Goal: Check status: Check status

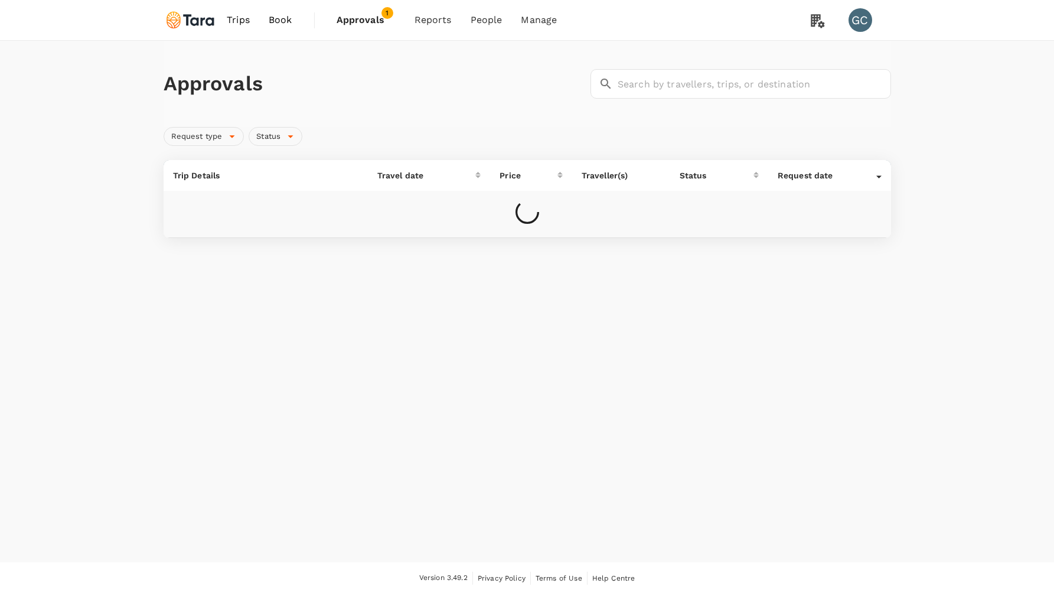
click at [253, 20] on link "Trips" at bounding box center [238, 20] width 42 height 40
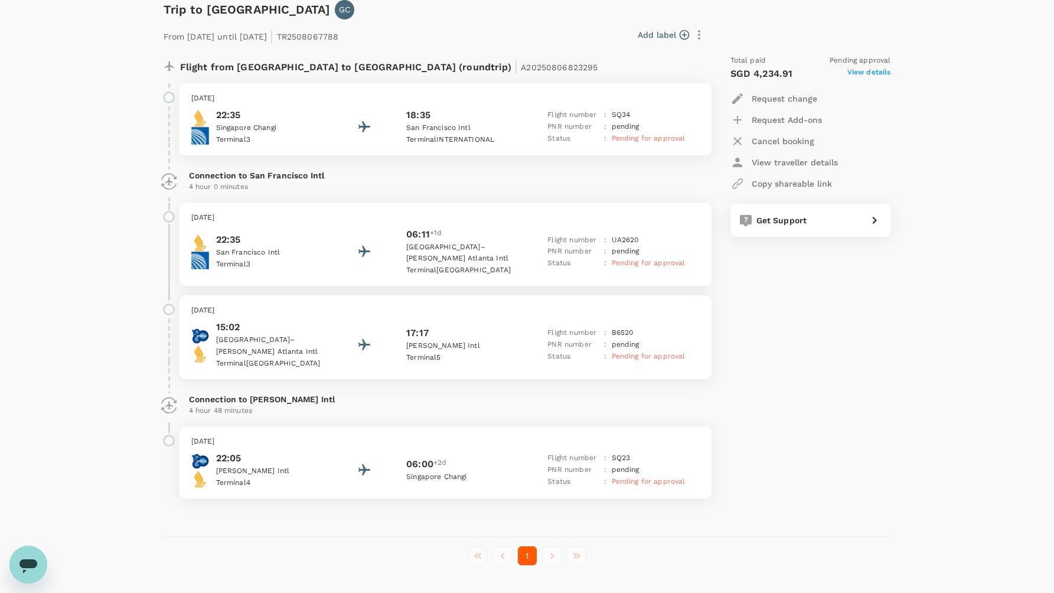
scroll to position [168, 0]
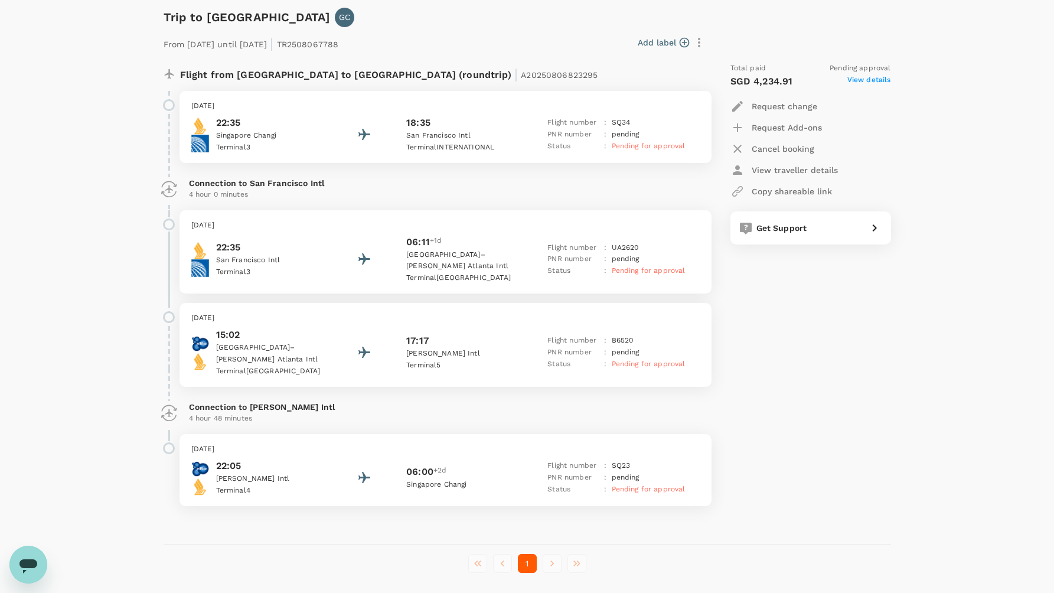
click at [874, 80] on span "View details" at bounding box center [869, 81] width 44 height 14
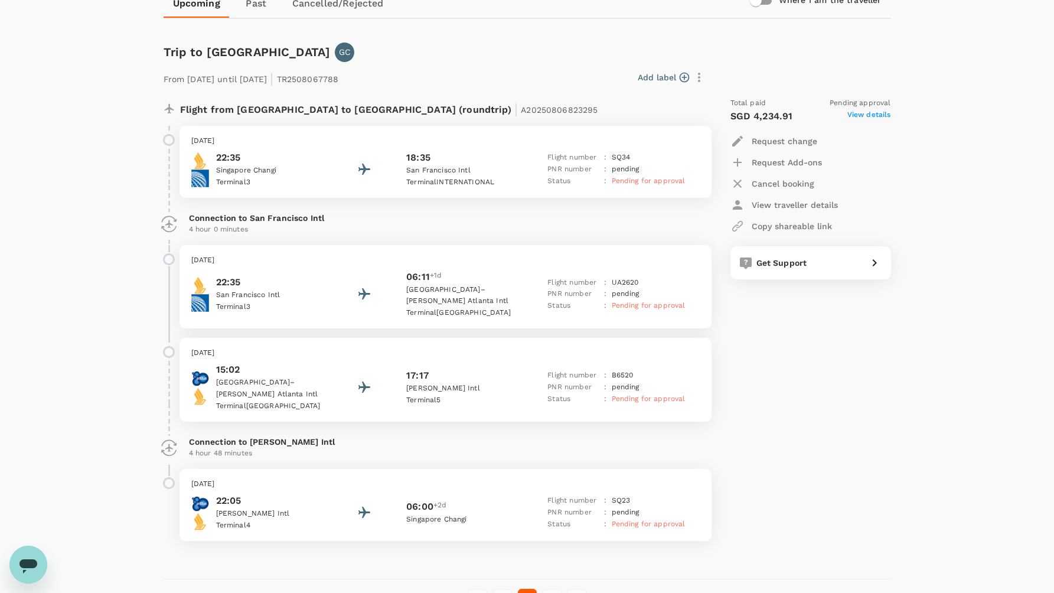
scroll to position [125, 0]
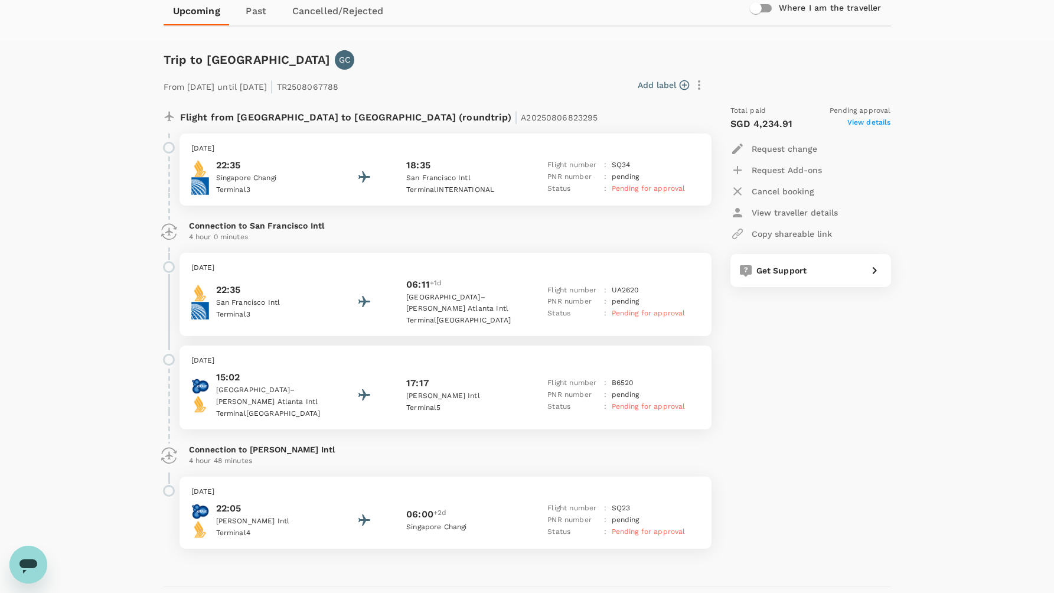
click at [879, 122] on span "View details" at bounding box center [869, 124] width 44 height 14
drag, startPoint x: 573, startPoint y: 254, endPoint x: 646, endPoint y: 264, distance: 73.9
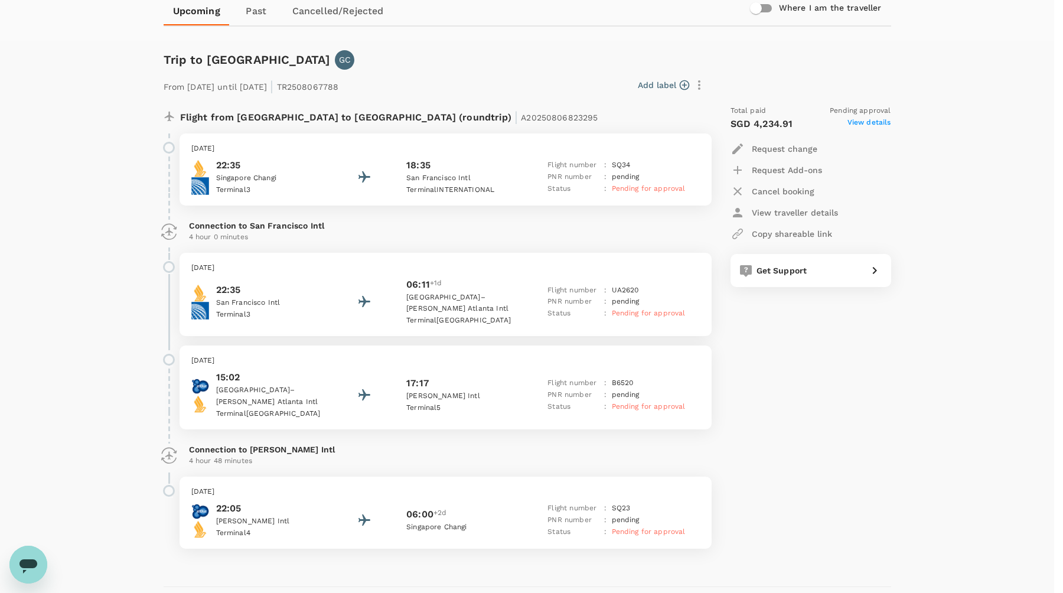
click at [911, 124] on div "Trips ​ ​ Upcoming Past Cancelled/Rejected Where I am the traveller Trip to Atl…" at bounding box center [527, 285] width 1054 height 738
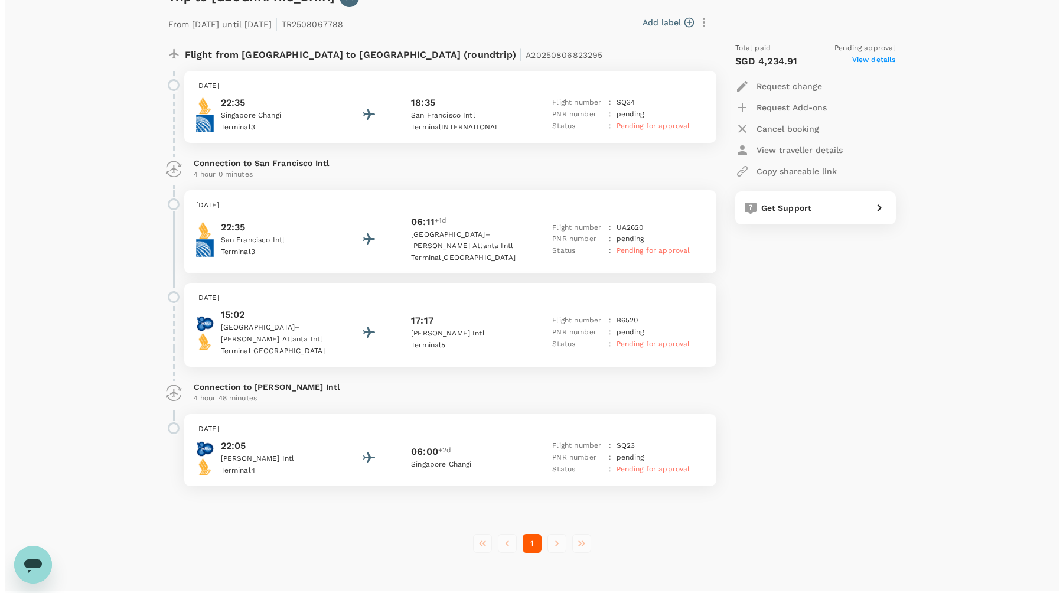
scroll to position [180, 0]
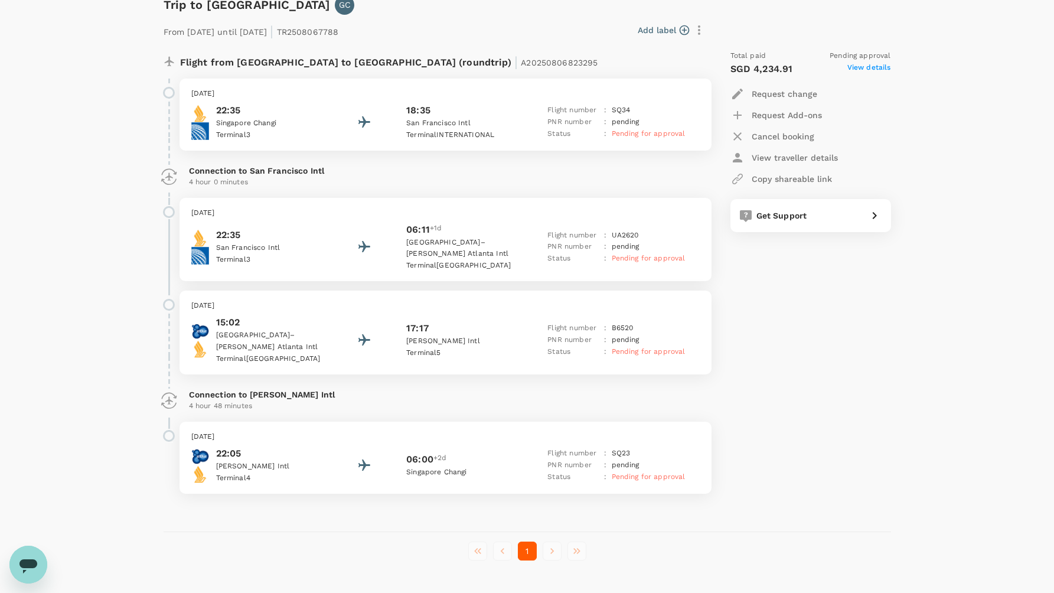
click at [702, 30] on icon "button" at bounding box center [699, 30] width 14 height 14
drag, startPoint x: 898, startPoint y: 73, endPoint x: 891, endPoint y: 72, distance: 6.6
click at [856, 63] on span "View details" at bounding box center [869, 69] width 44 height 14
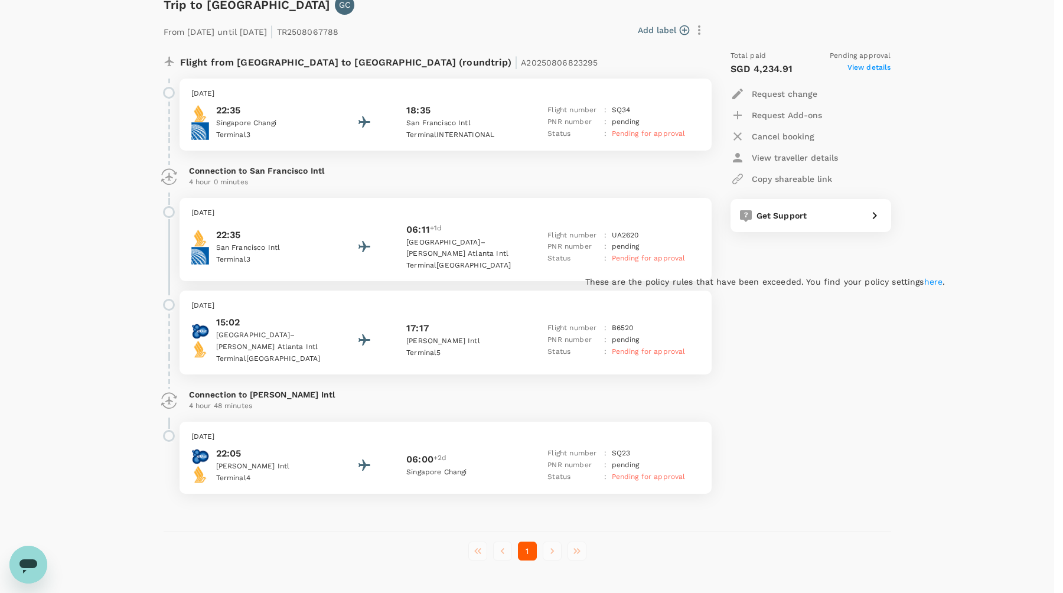
click at [924, 277] on link "here" at bounding box center [933, 281] width 19 height 9
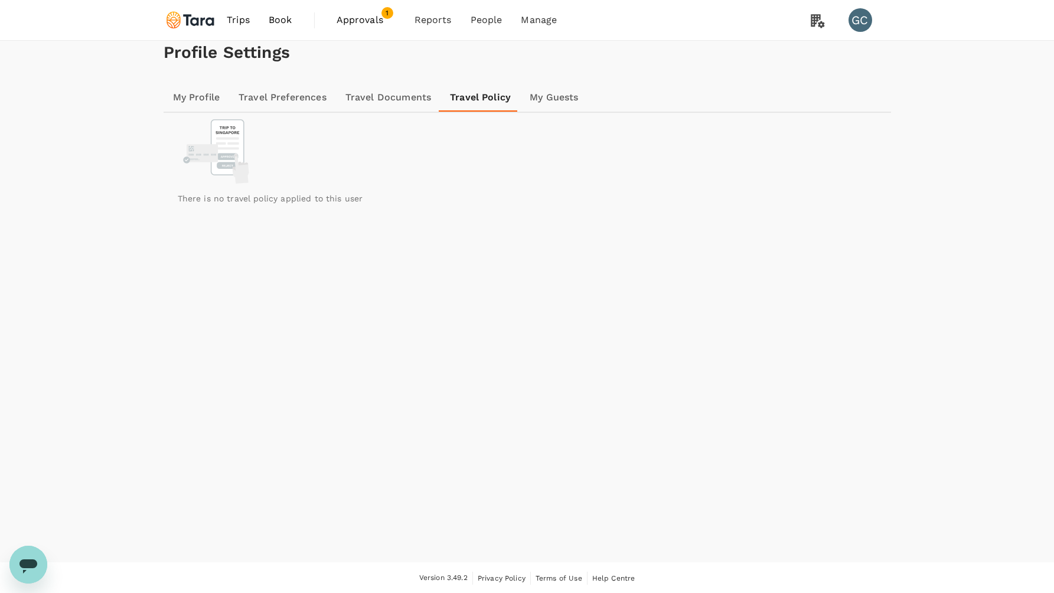
click at [493, 112] on link "Travel Policy" at bounding box center [481, 97] width 80 height 28
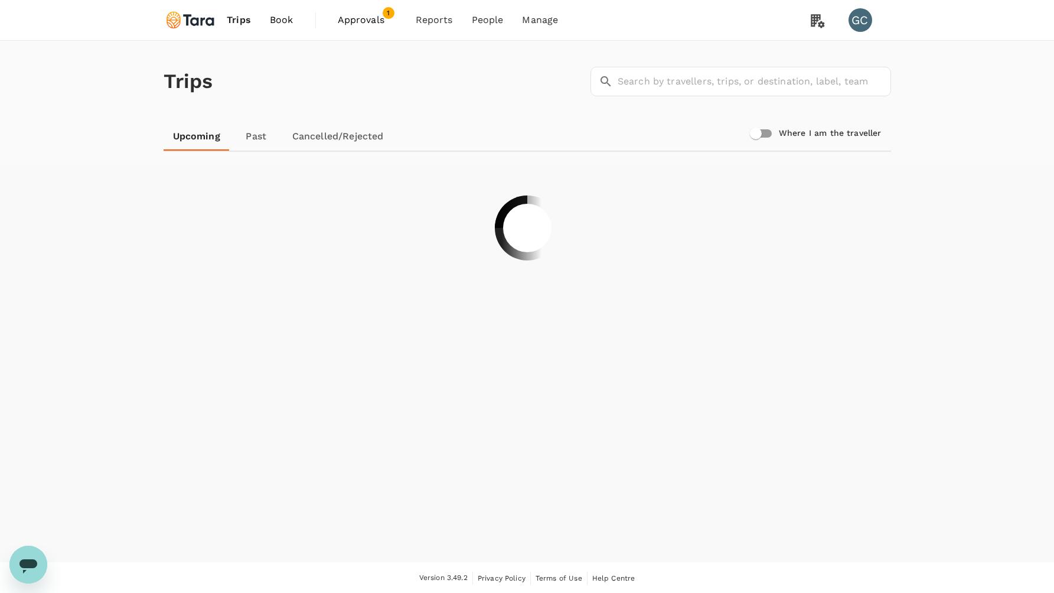
scroll to position [1, 0]
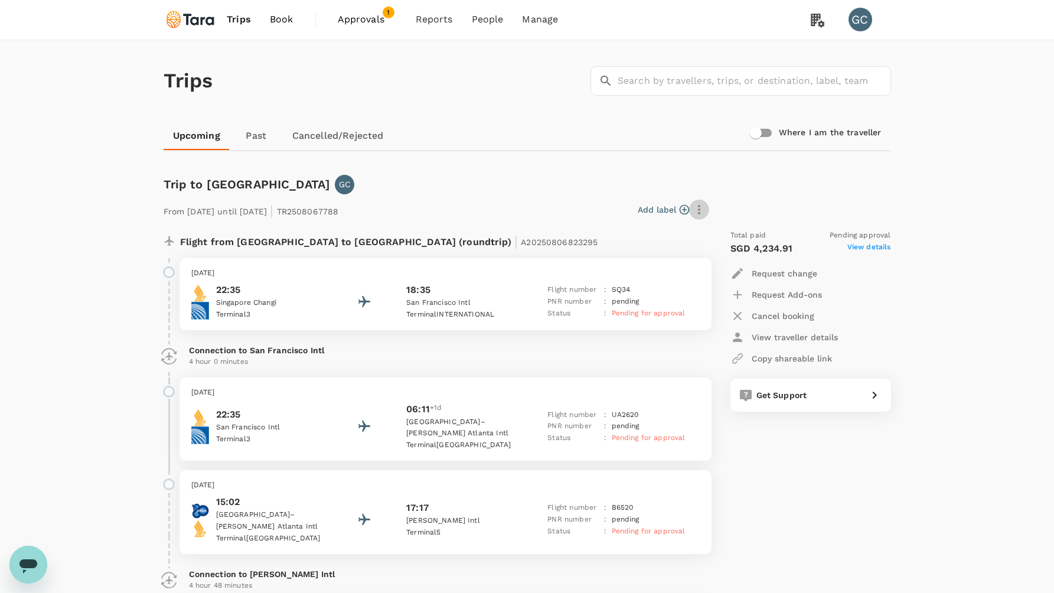
click at [694, 211] on icon "button" at bounding box center [699, 210] width 14 height 14
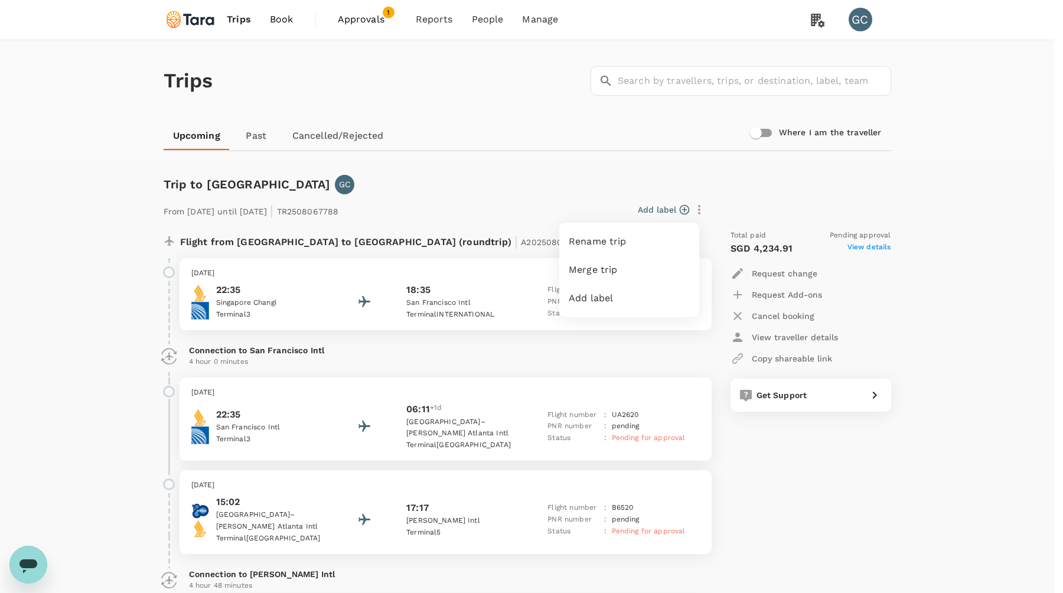
click at [904, 222] on div at bounding box center [531, 296] width 1063 height 593
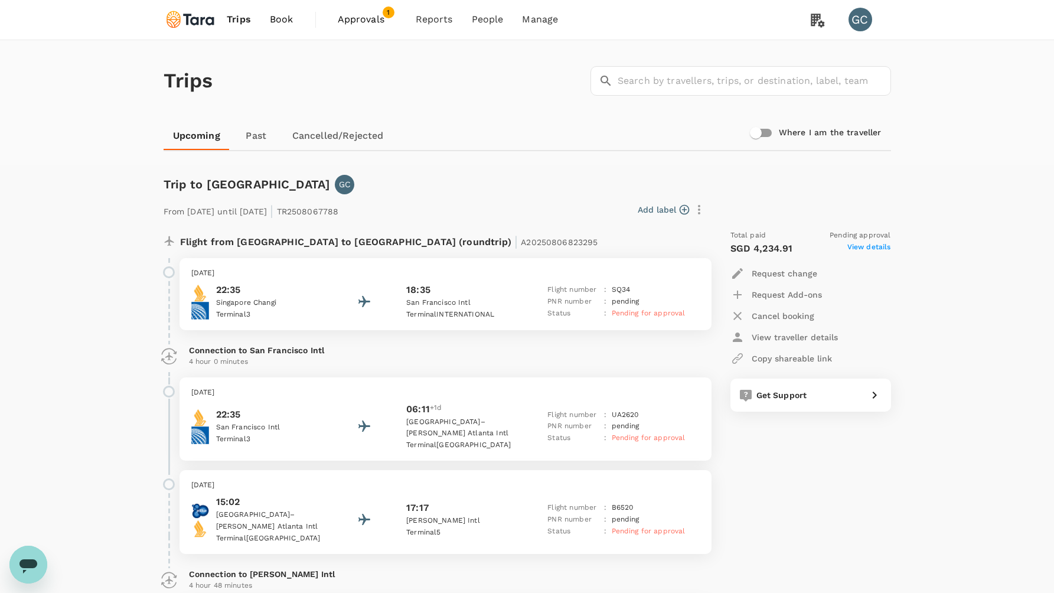
click at [874, 246] on span "View details" at bounding box center [869, 249] width 44 height 14
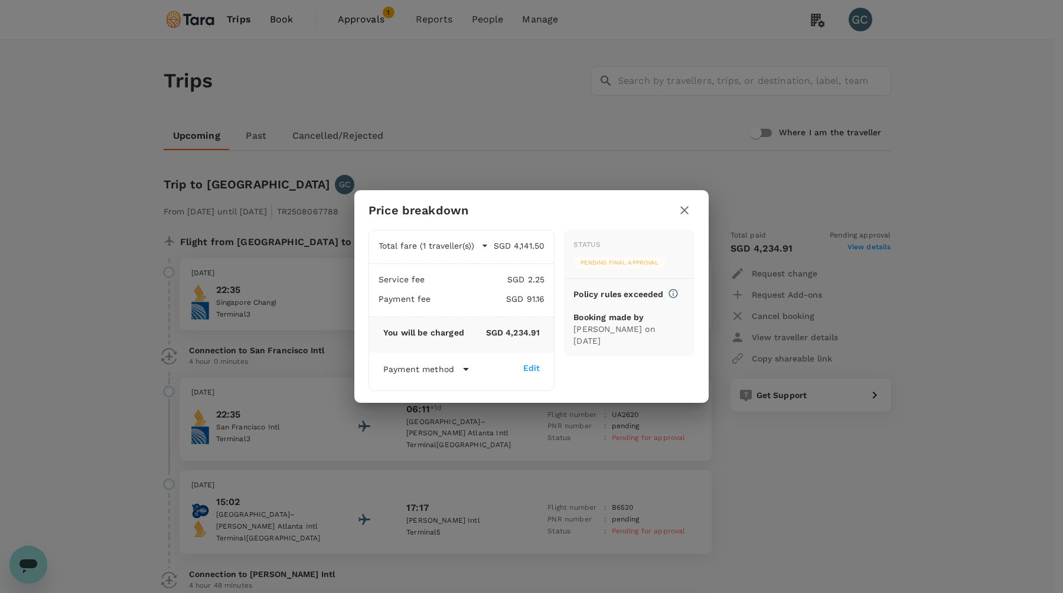
click at [477, 245] on button "Total fare (1 traveller(s))" at bounding box center [434, 246] width 110 height 12
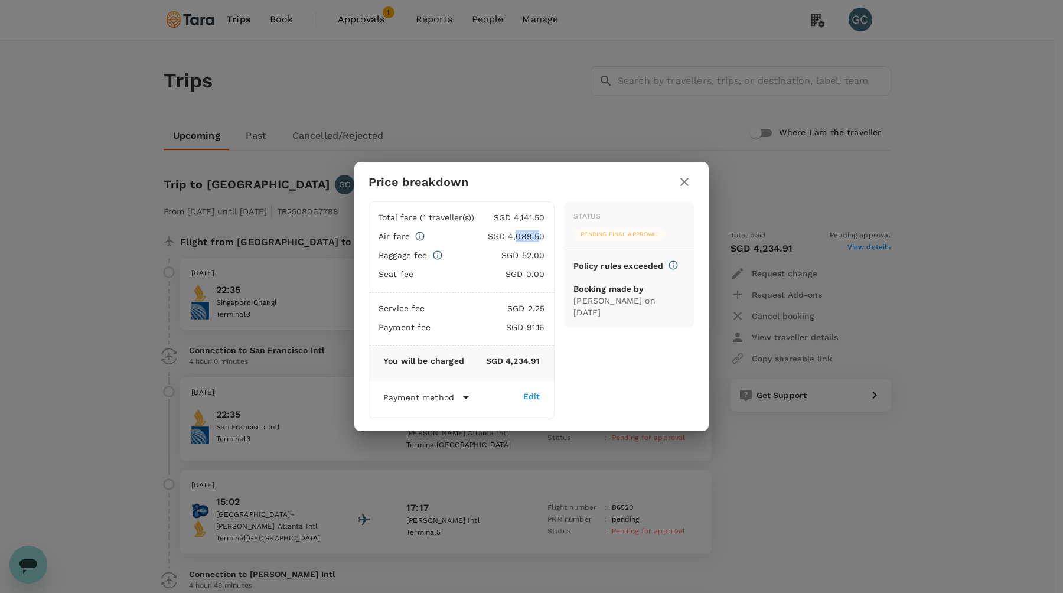
drag, startPoint x: 524, startPoint y: 235, endPoint x: 542, endPoint y: 249, distance: 22.3
click at [540, 237] on p "SGD 4,089.50" at bounding box center [484, 236] width 119 height 12
drag, startPoint x: 523, startPoint y: 250, endPoint x: 539, endPoint y: 251, distance: 15.4
click at [539, 251] on p "SGD 52.00" at bounding box center [494, 255] width 102 height 12
drag, startPoint x: 530, startPoint y: 262, endPoint x: 539, endPoint y: 265, distance: 8.8
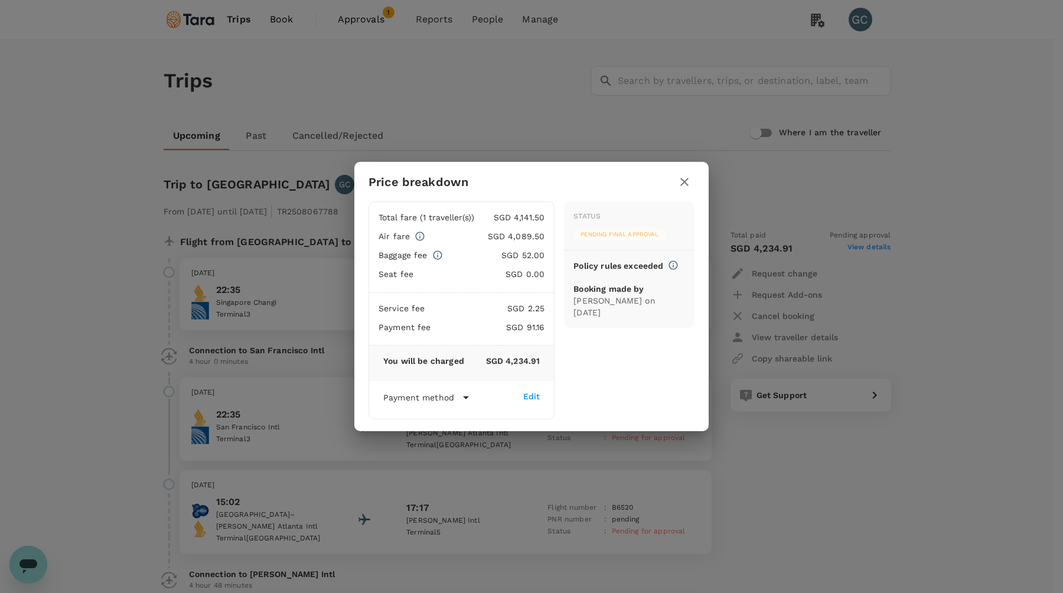
click at [537, 264] on div "Air fare SGD 4,089.50 Baggage fee SGD 52.00 Seat fee SGD 0.00" at bounding box center [462, 258] width 166 height 57
drag, startPoint x: 544, startPoint y: 272, endPoint x: 523, endPoint y: 273, distance: 20.7
click at [523, 273] on p "SGD 0.00" at bounding box center [481, 274] width 126 height 12
click at [443, 255] on icon at bounding box center [437, 255] width 11 height 11
click at [684, 182] on icon "button" at bounding box center [684, 182] width 8 height 8
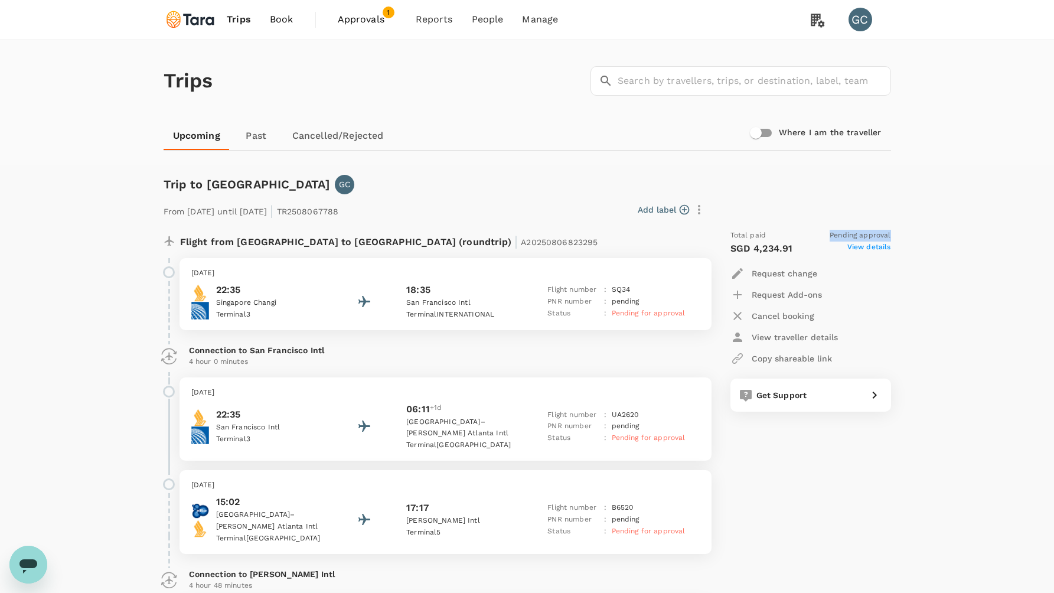
click at [950, 230] on div "Trips ​ ​ Upcoming Past Cancelled/Rejected Where I am the traveller Trip to Atl…" at bounding box center [527, 409] width 1054 height 738
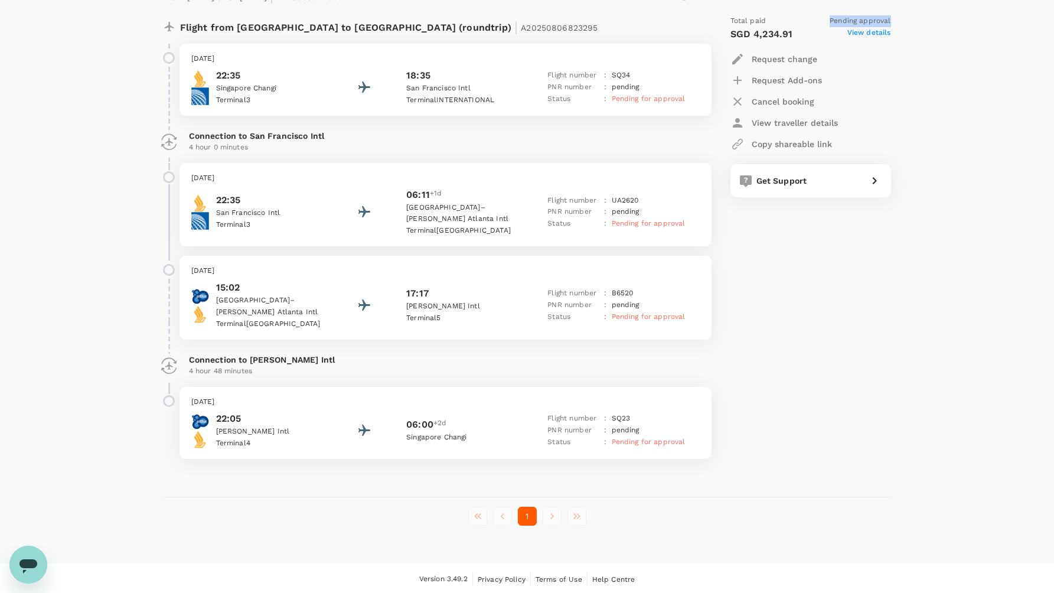
scroll to position [216, 0]
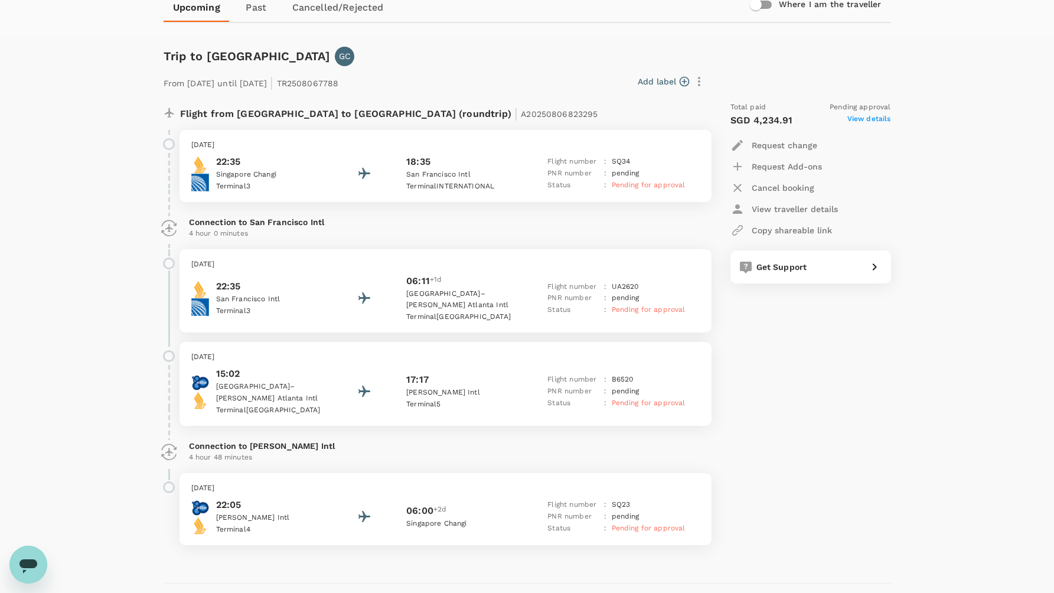
scroll to position [189, 0]
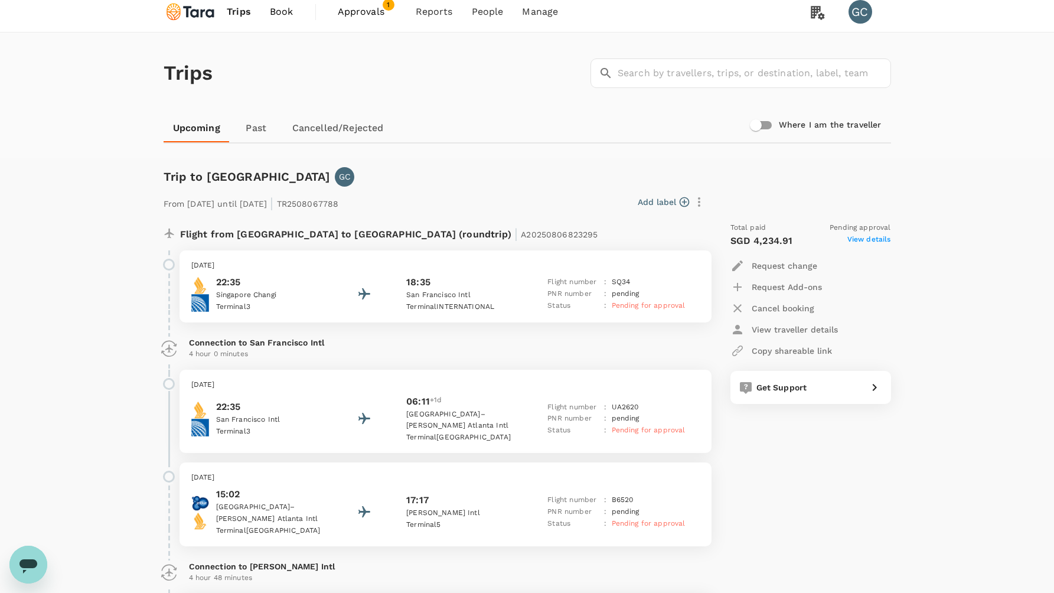
scroll to position [216, 0]
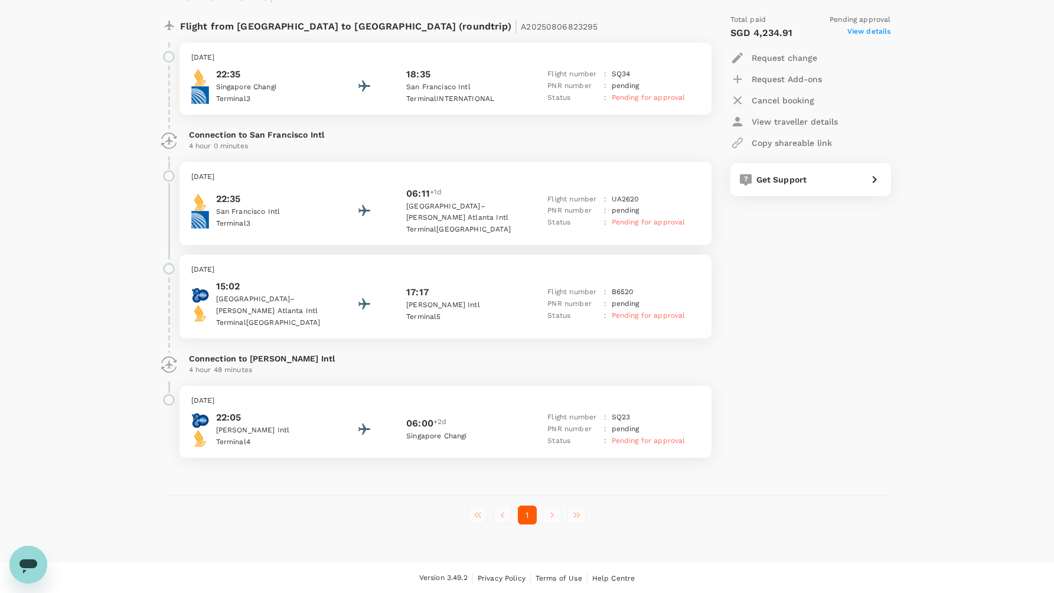
scroll to position [46, 0]
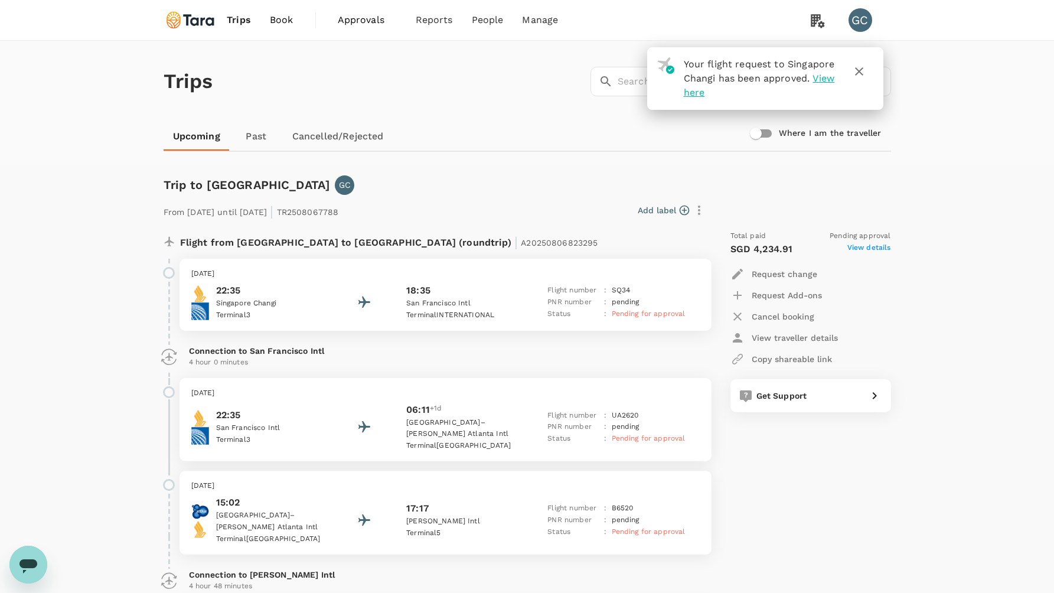
click at [712, 89] on span "View here" at bounding box center [759, 85] width 151 height 25
